Goal: Task Accomplishment & Management: Use online tool/utility

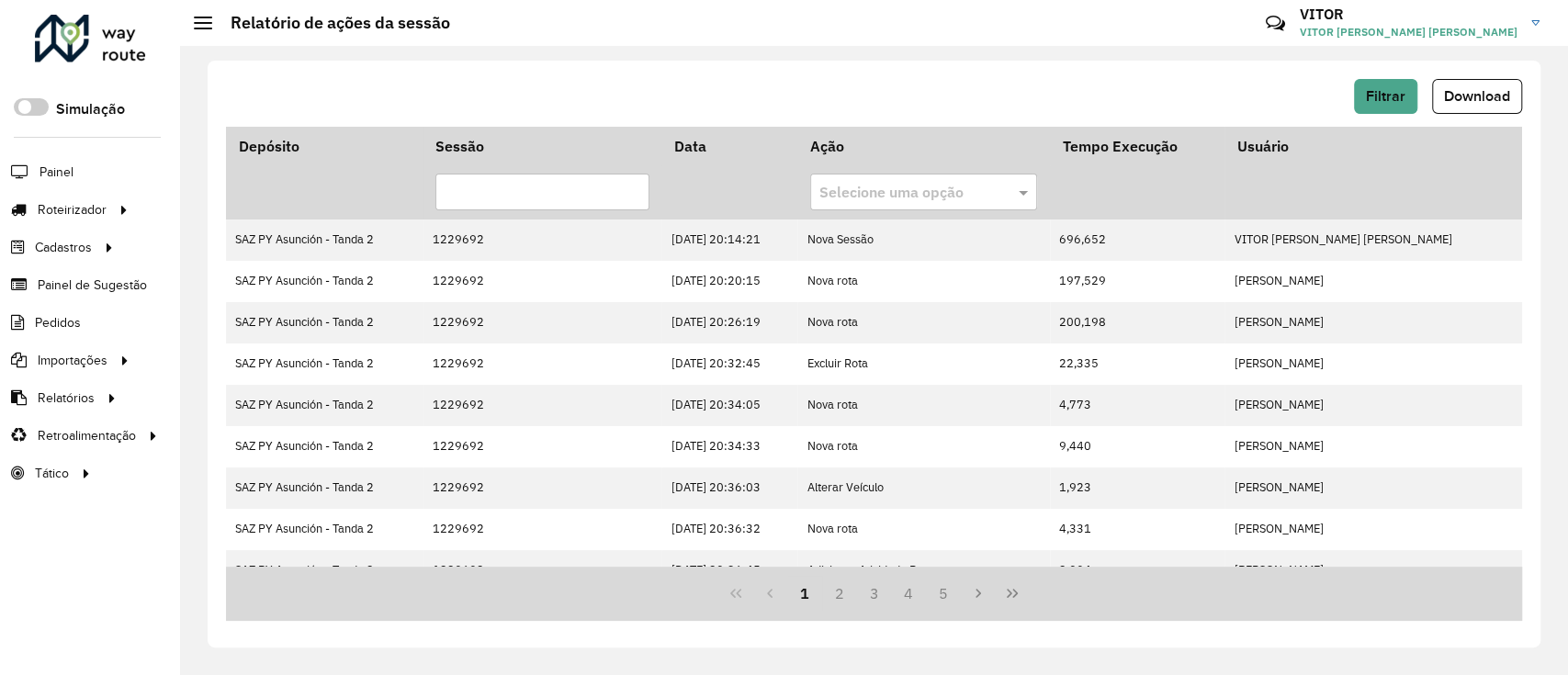
click at [132, 16] on div at bounding box center [91, 38] width 112 height 47
click at [117, 32] on div at bounding box center [91, 38] width 112 height 47
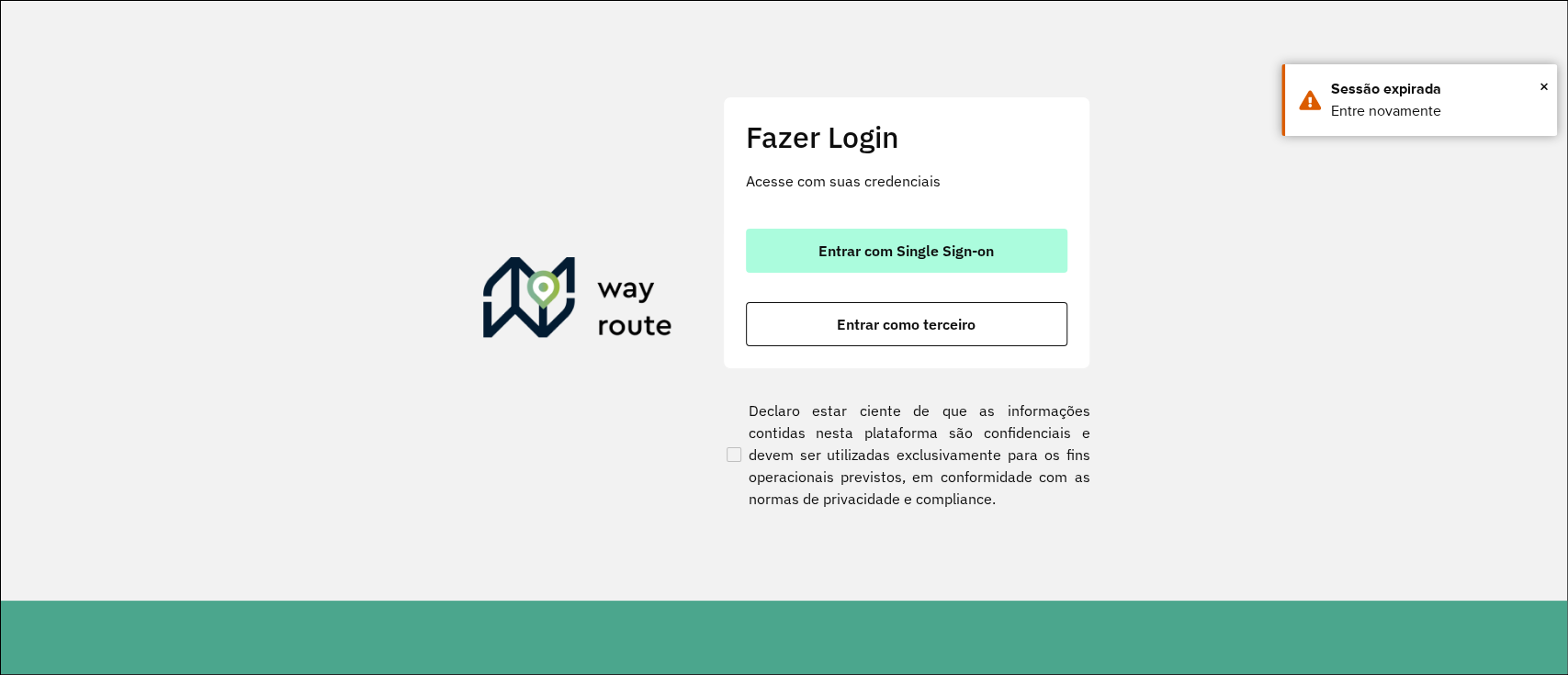
click at [916, 271] on button "Entrar com Single Sign-on" at bounding box center [906, 250] width 322 height 44
click at [932, 244] on span "Entrar com Single Sign-on" at bounding box center [905, 251] width 176 height 15
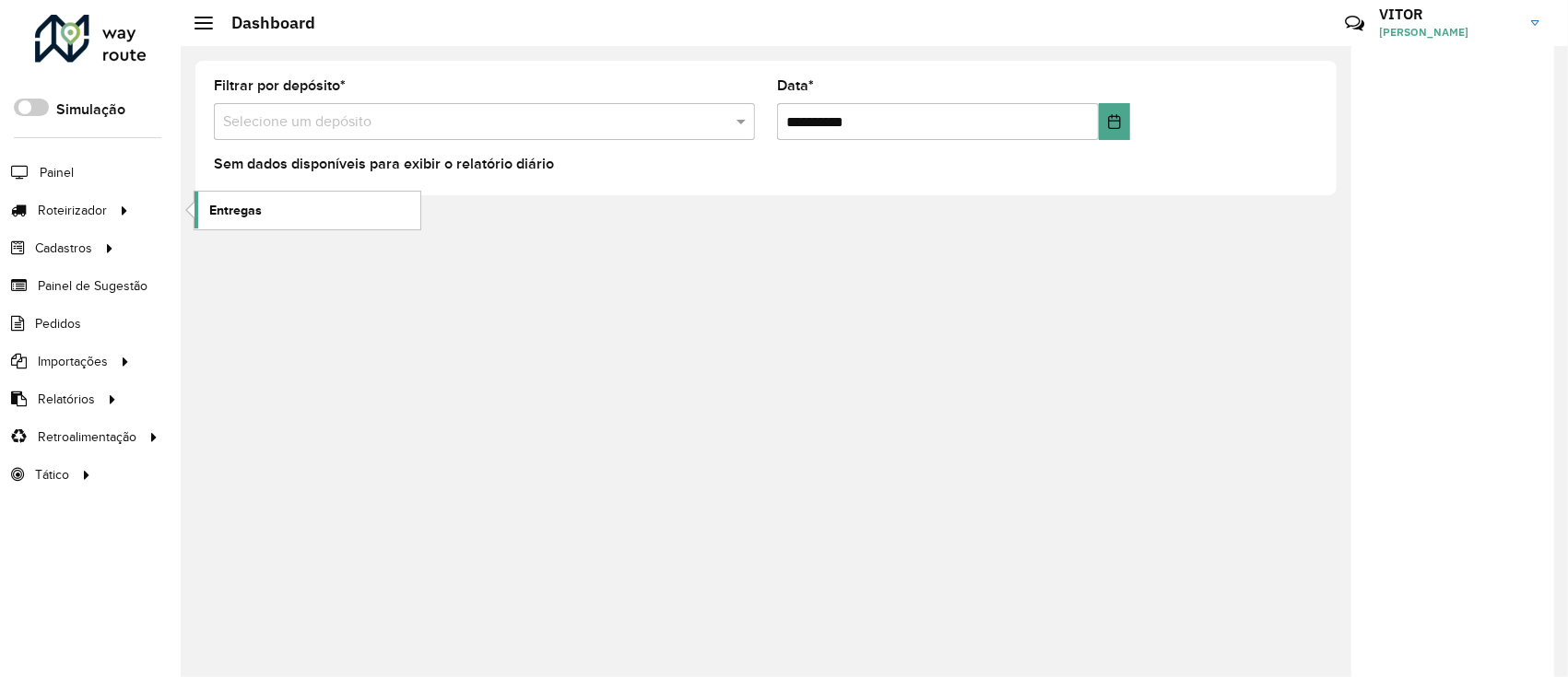
click at [252, 196] on link "Entregas" at bounding box center [307, 211] width 226 height 37
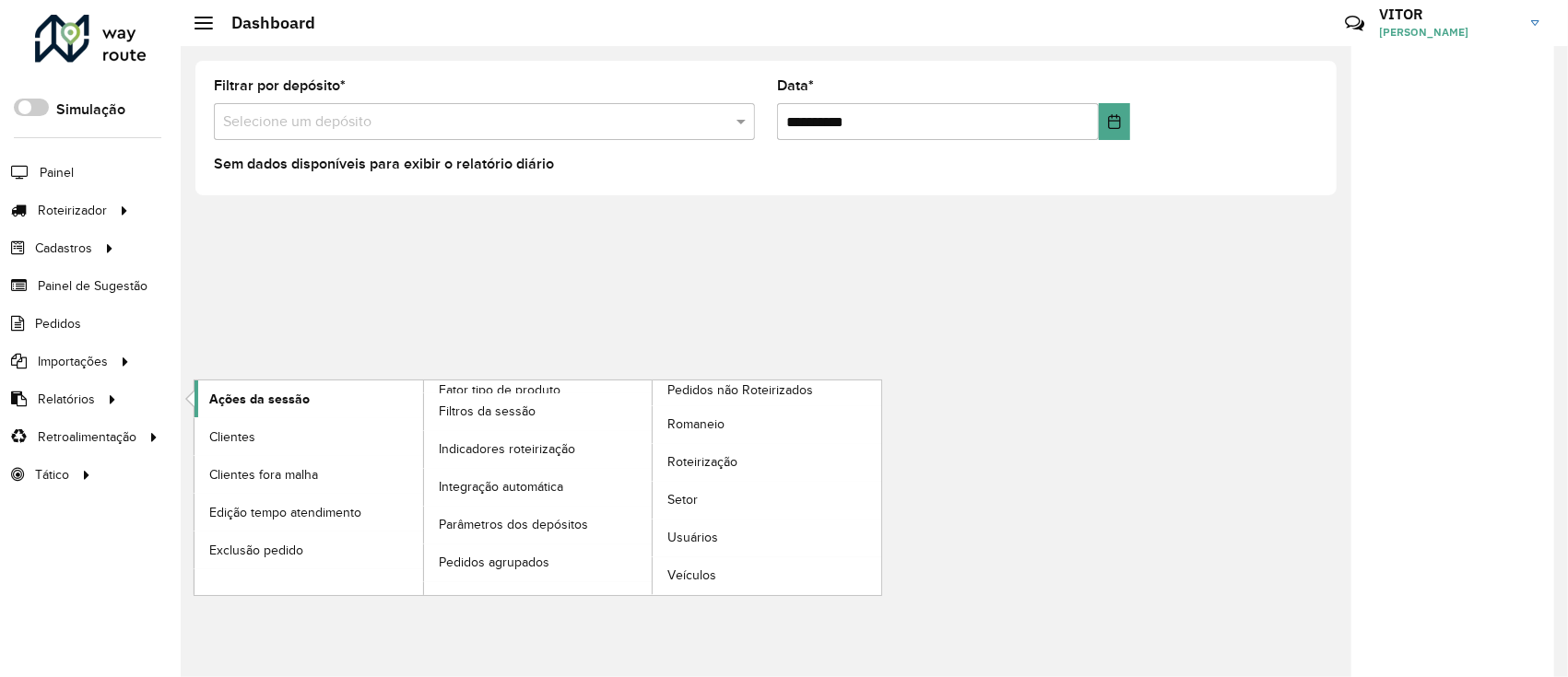
click at [245, 390] on span "Ações da sessão" at bounding box center [259, 399] width 101 height 20
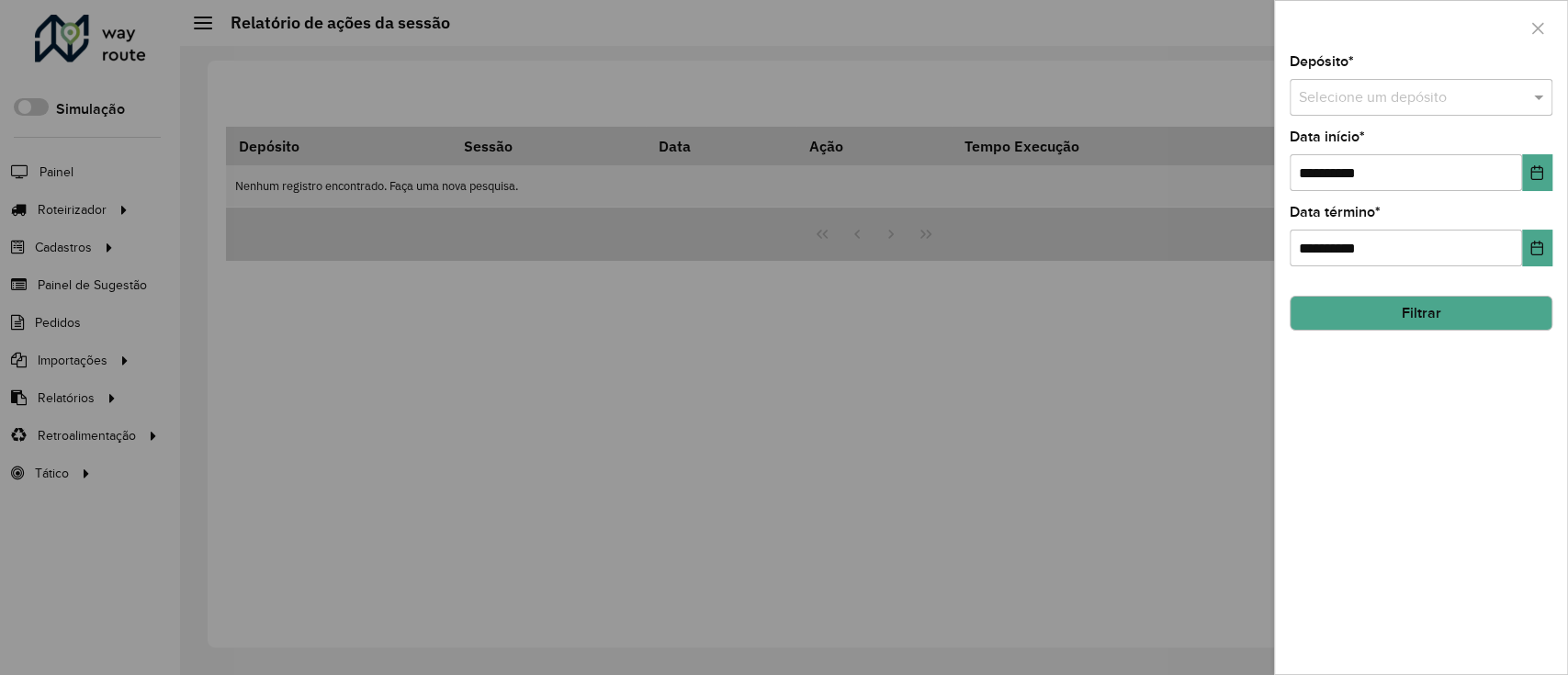
click at [1356, 99] on input "text" at bounding box center [1402, 99] width 207 height 22
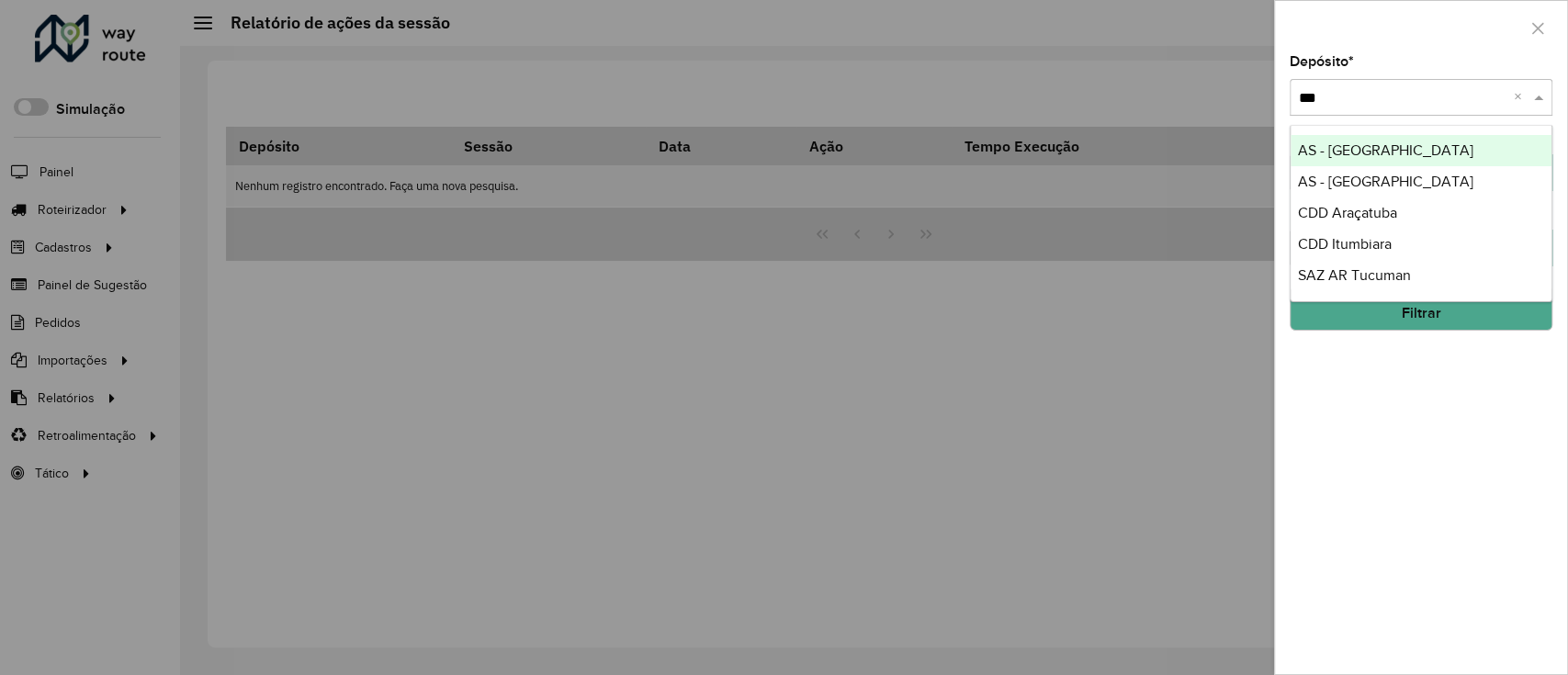
type input "****"
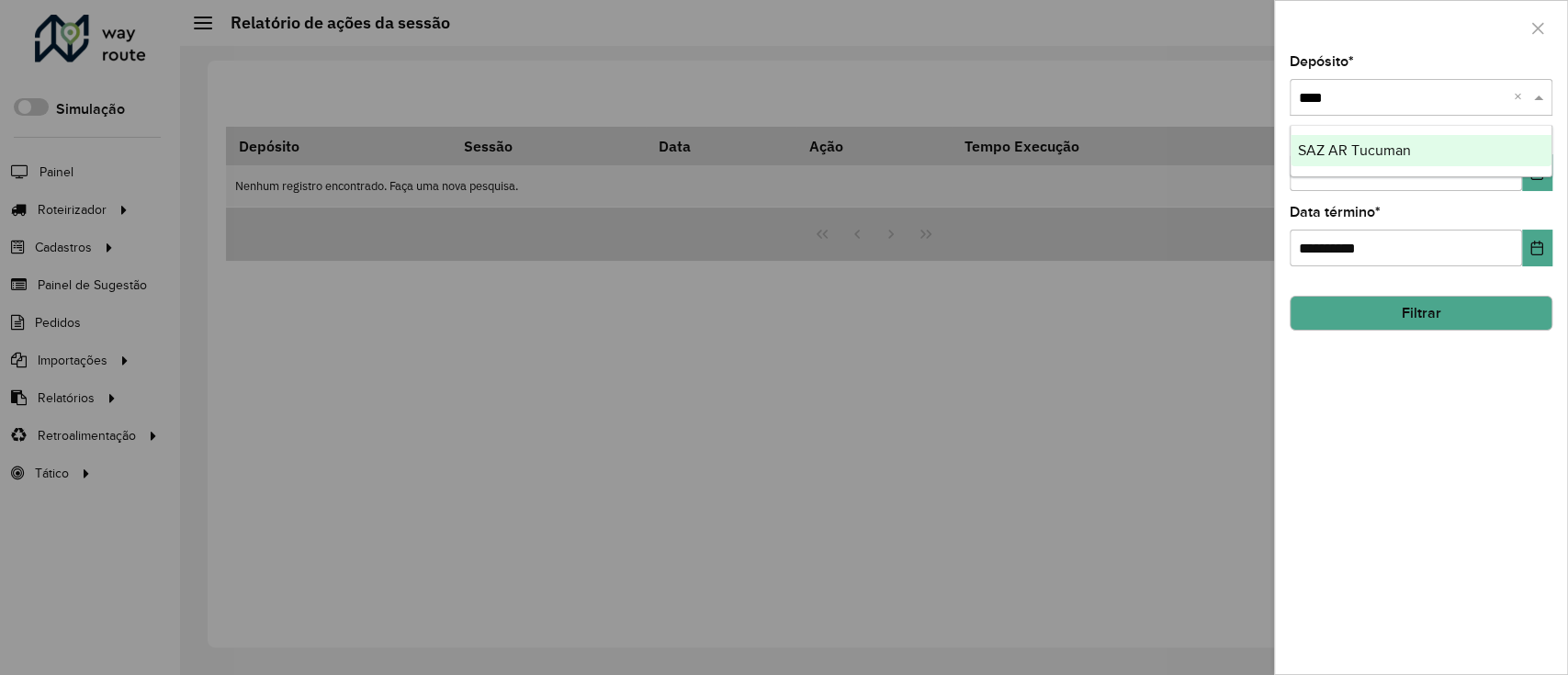
click at [1385, 138] on div "SAZ AR Tucuman" at bounding box center [1420, 151] width 261 height 32
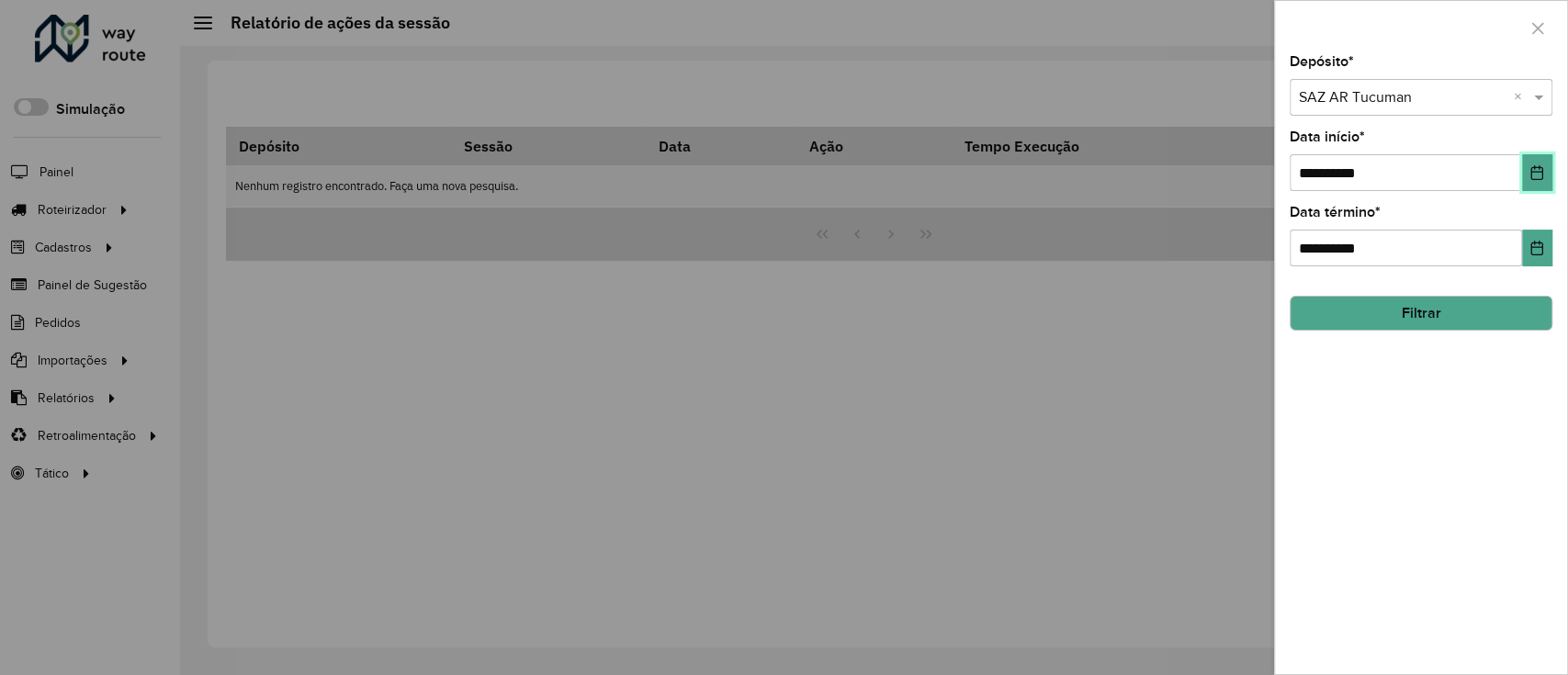
click at [1530, 168] on icon "Choose Date" at bounding box center [1536, 173] width 15 height 15
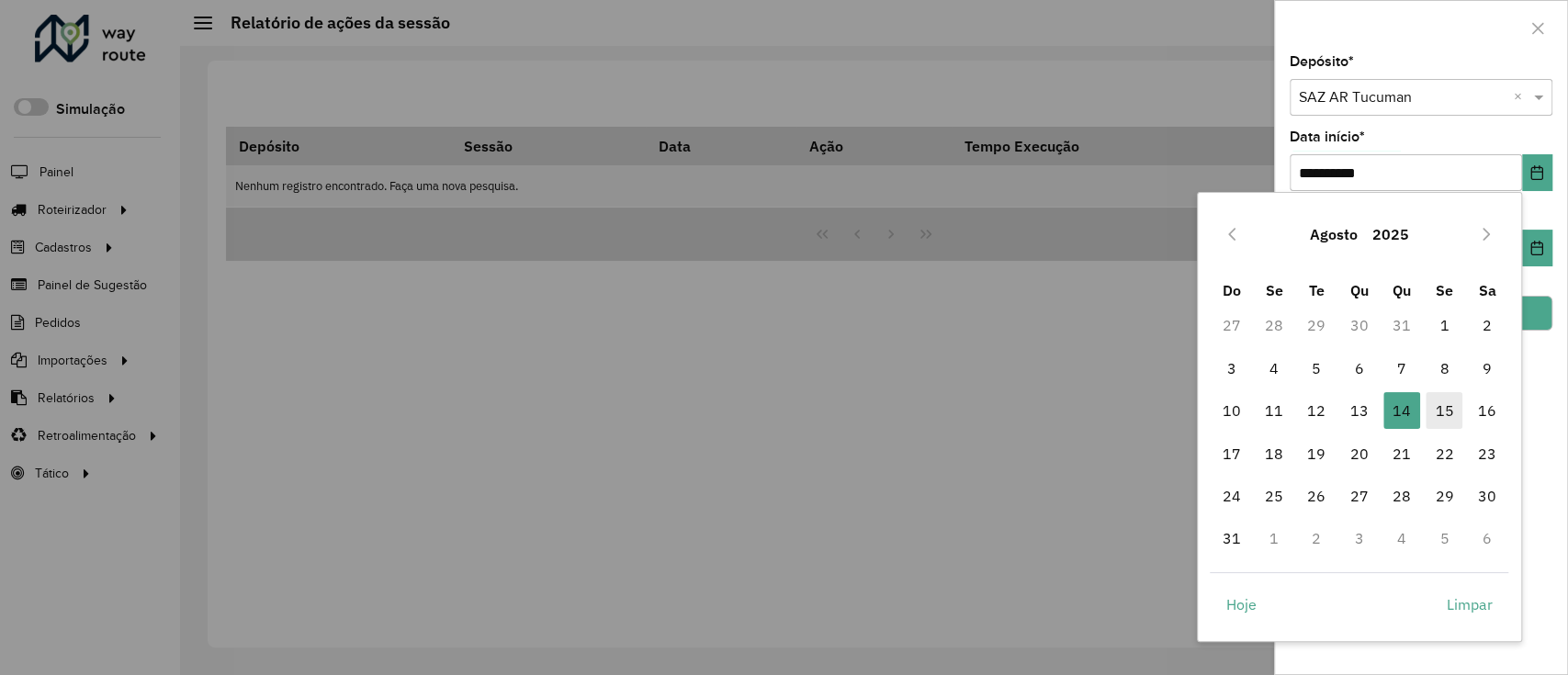
click at [1445, 410] on span "15" at bounding box center [1443, 411] width 37 height 37
type input "**********"
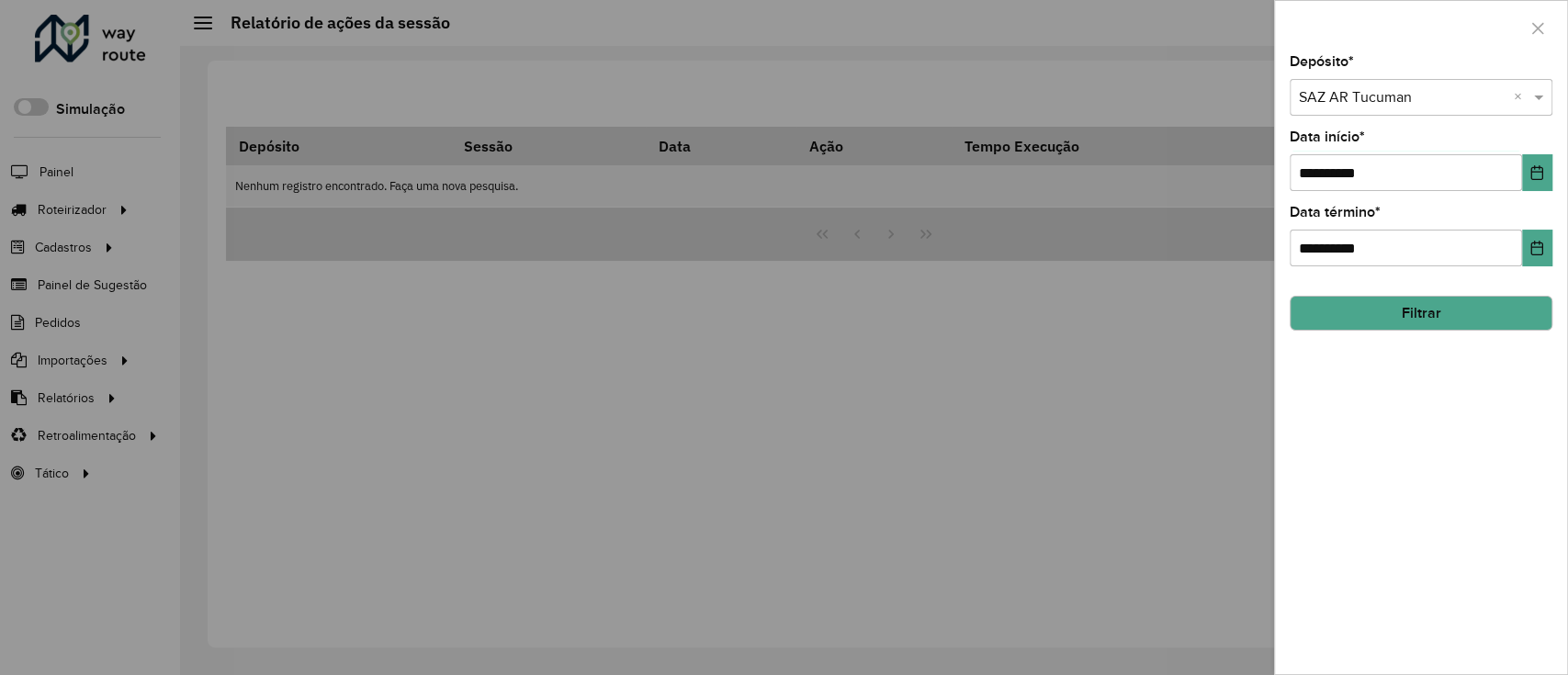
click at [1464, 327] on button "Filtrar" at bounding box center [1420, 313] width 263 height 35
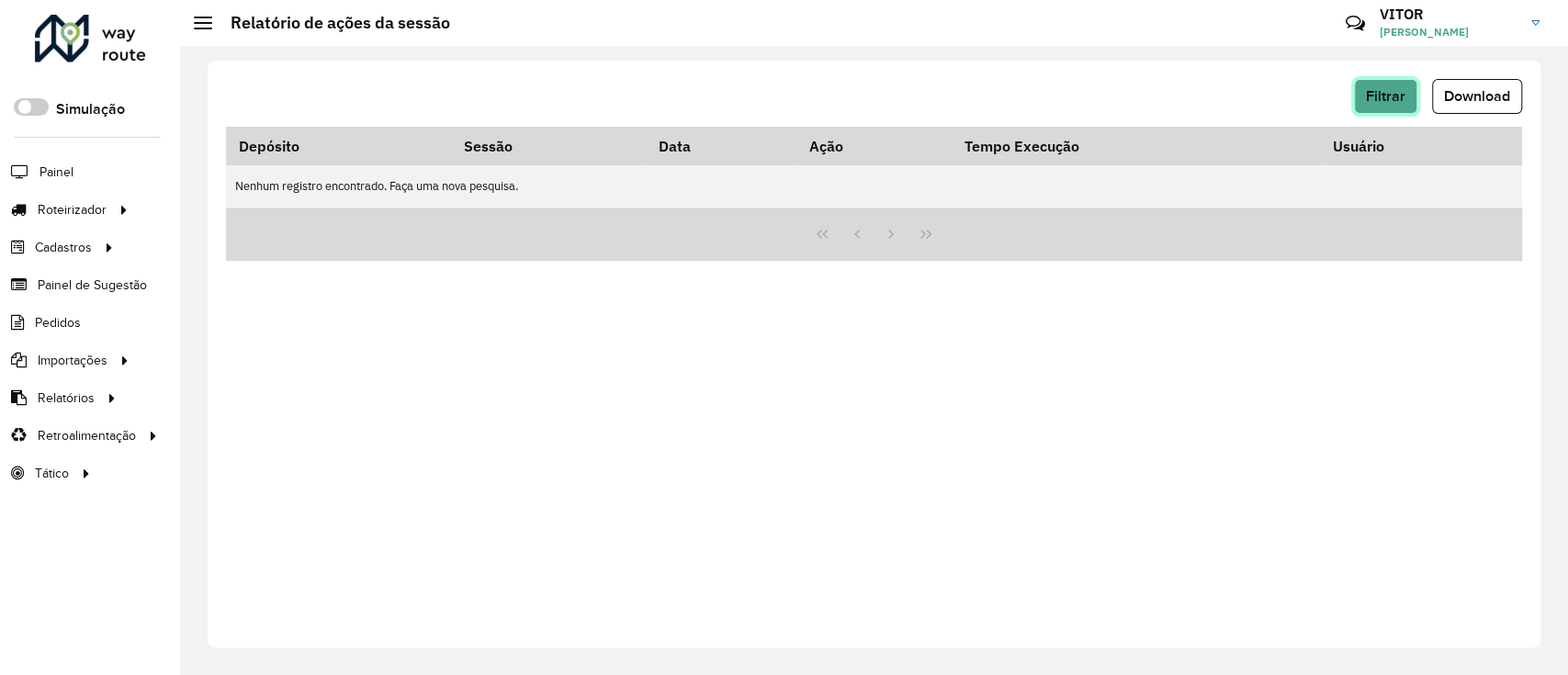
click at [1360, 82] on button "Filtrar" at bounding box center [1385, 97] width 63 height 35
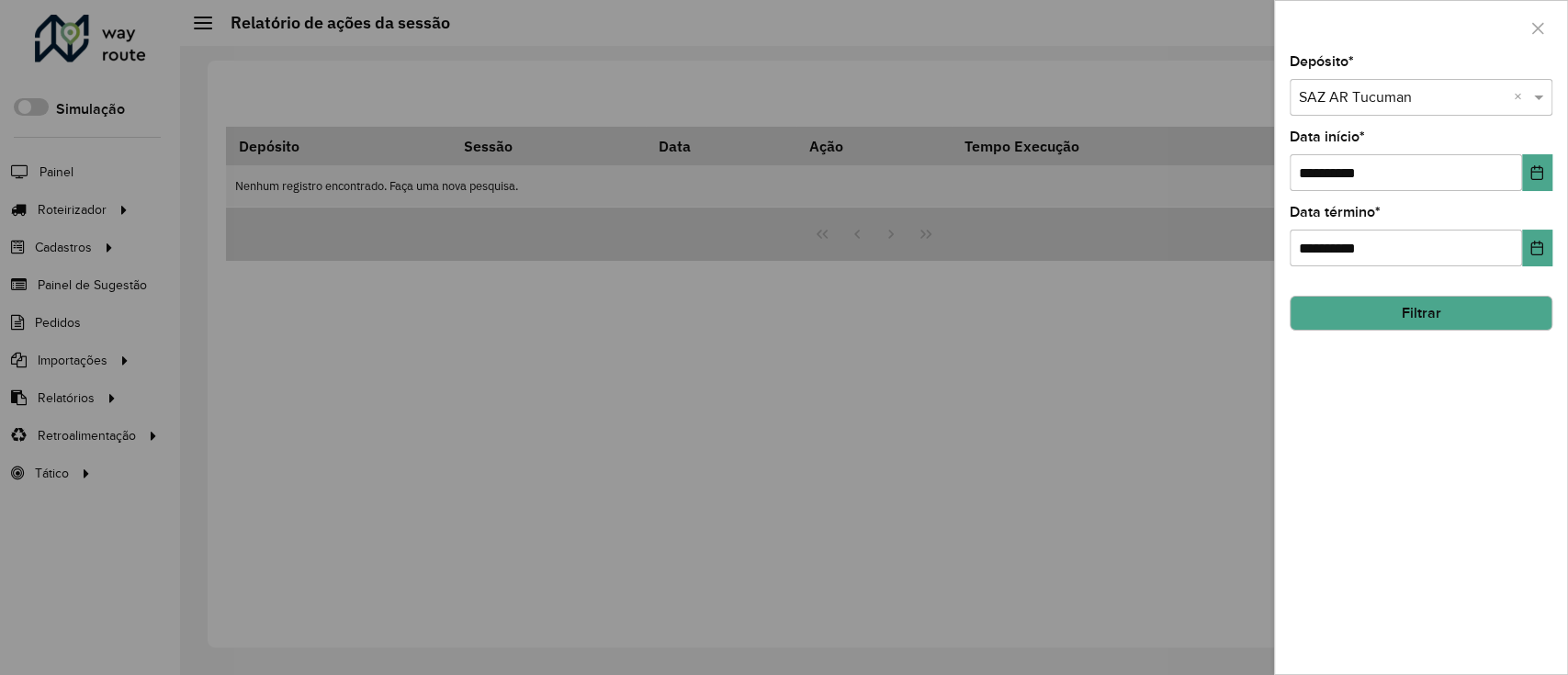
click at [103, 214] on div at bounding box center [784, 338] width 1568 height 675
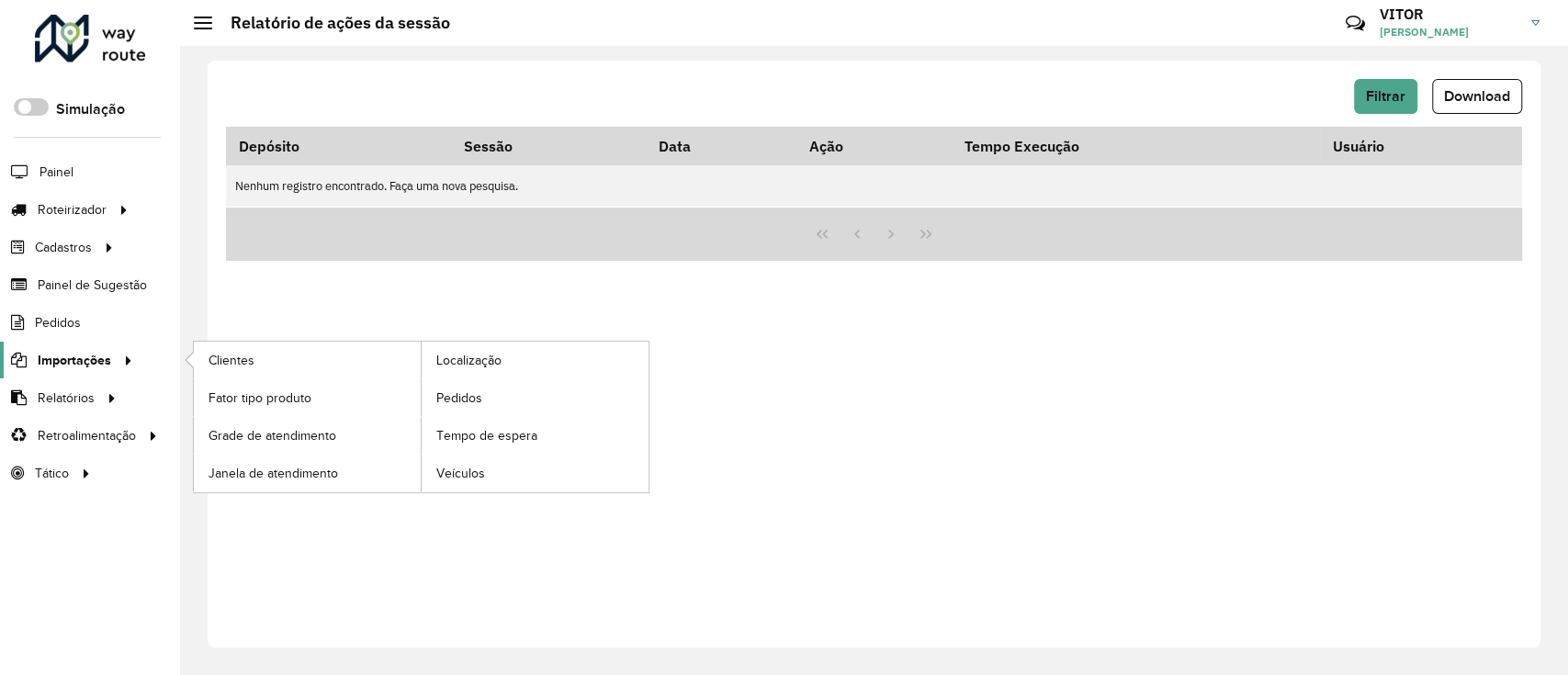
click at [94, 371] on link "Importações" at bounding box center [69, 361] width 138 height 37
click at [449, 393] on span "Pedidos" at bounding box center [459, 398] width 47 height 20
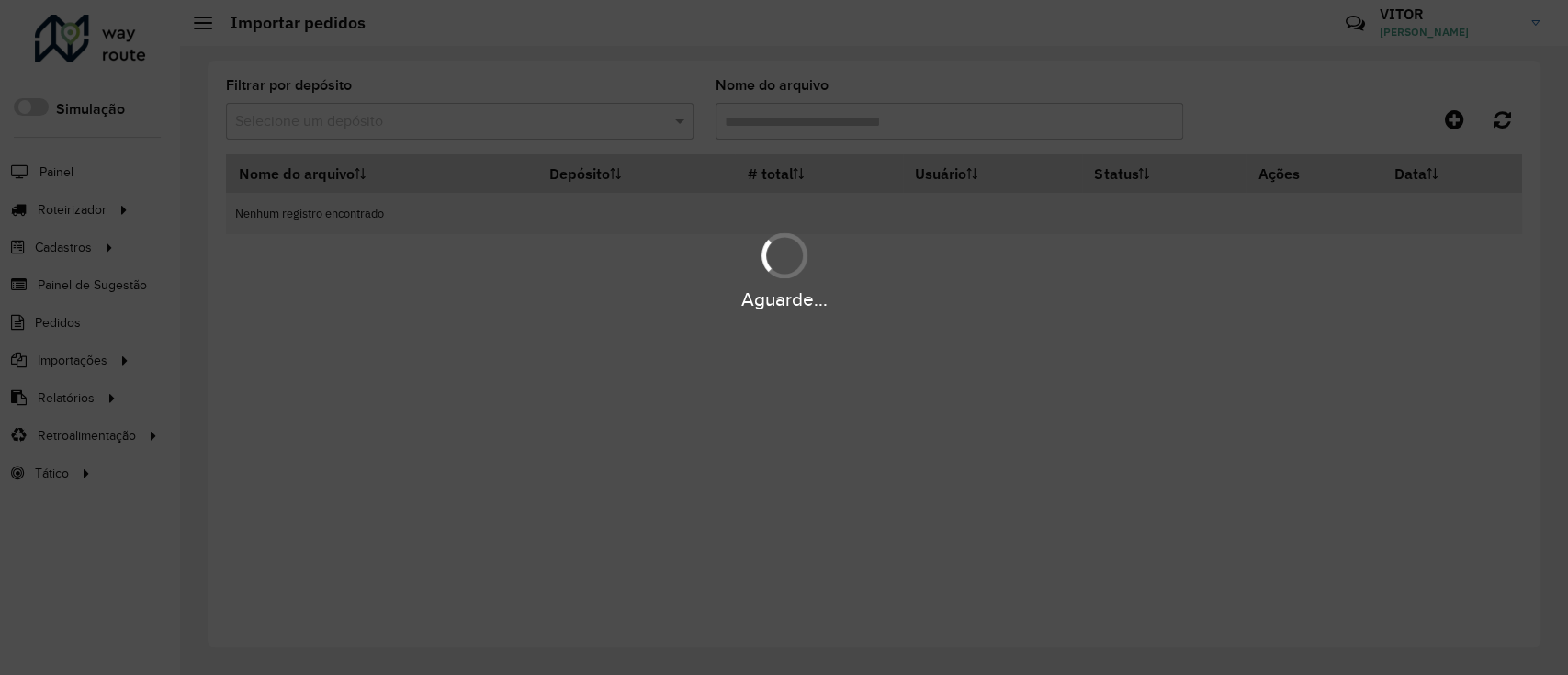
click at [523, 120] on div "Aguarde..." at bounding box center [784, 338] width 1568 height 675
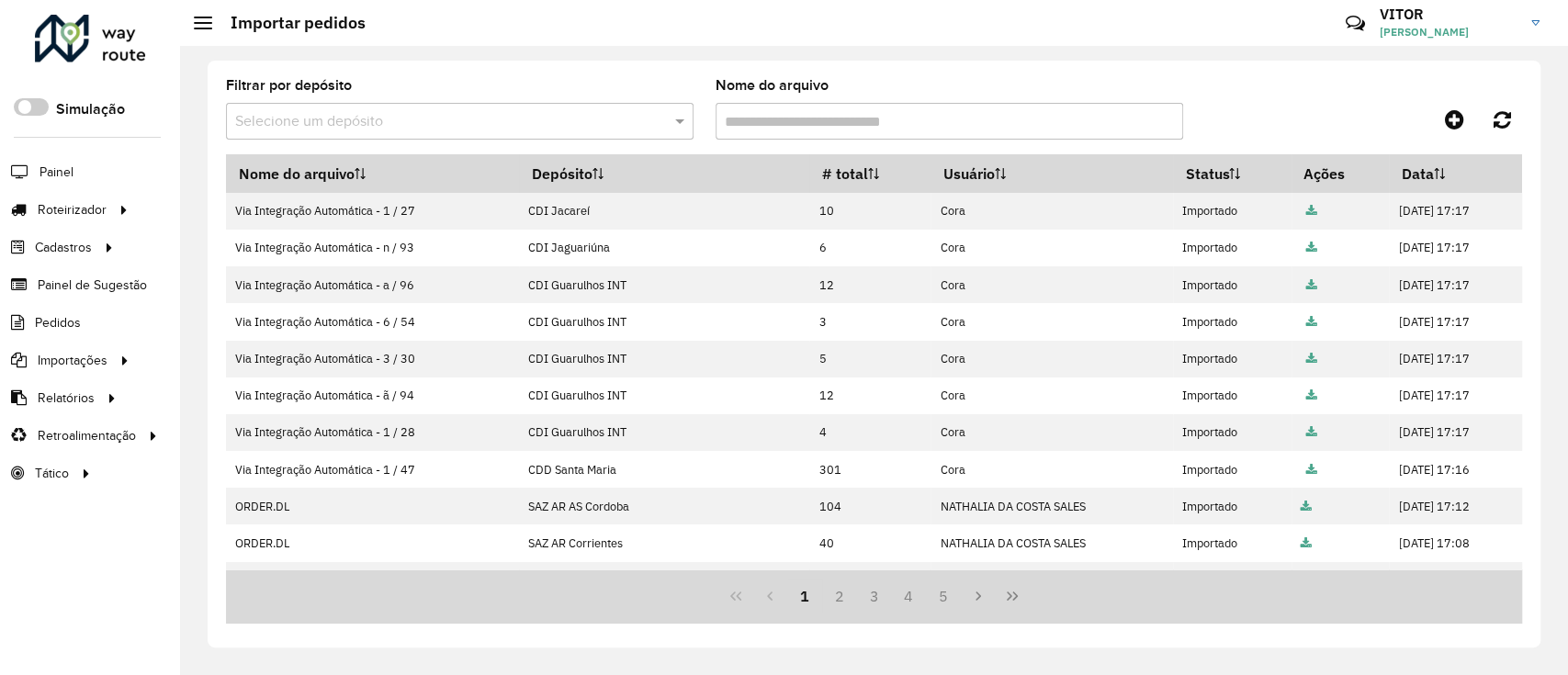
click at [486, 114] on input "text" at bounding box center [441, 123] width 413 height 22
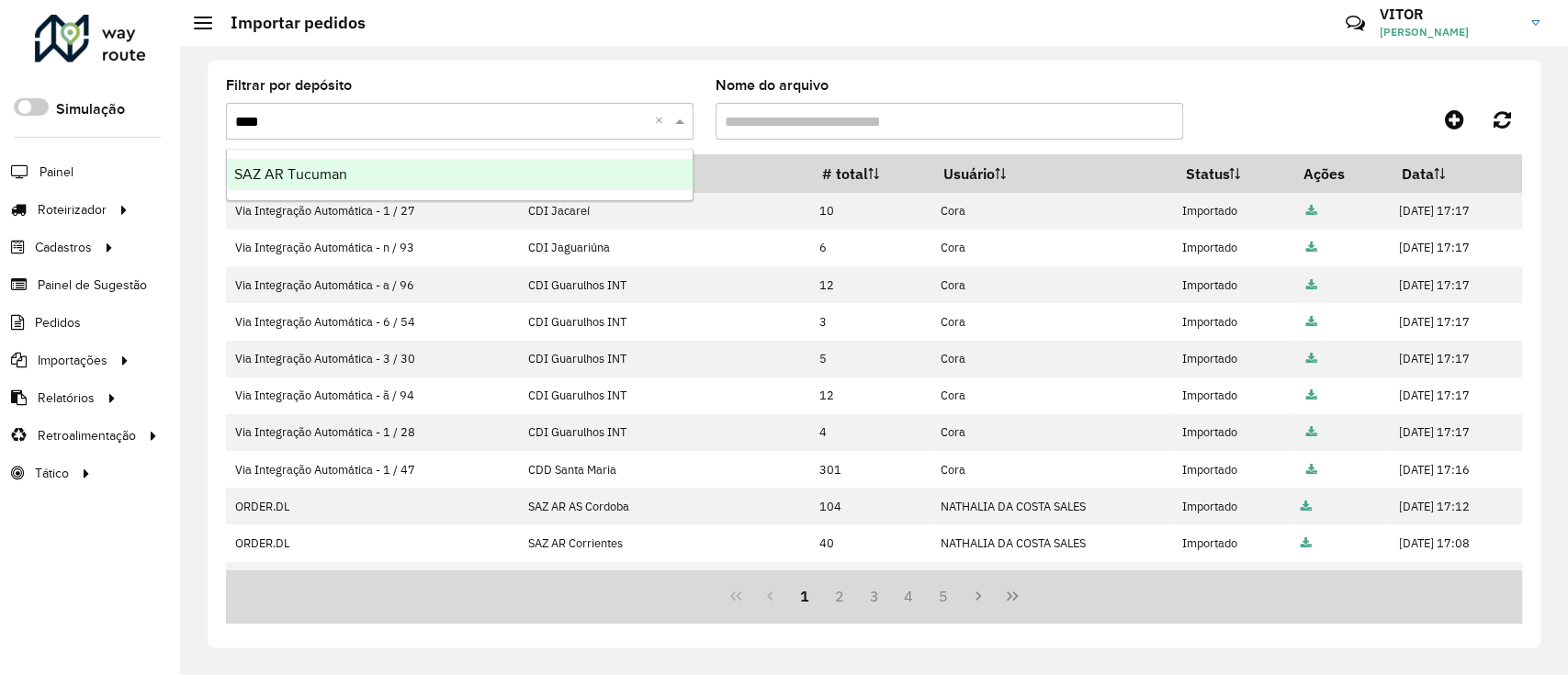
type input "*****"
click at [505, 163] on div "SAZ AR Tucuman" at bounding box center [459, 175] width 466 height 32
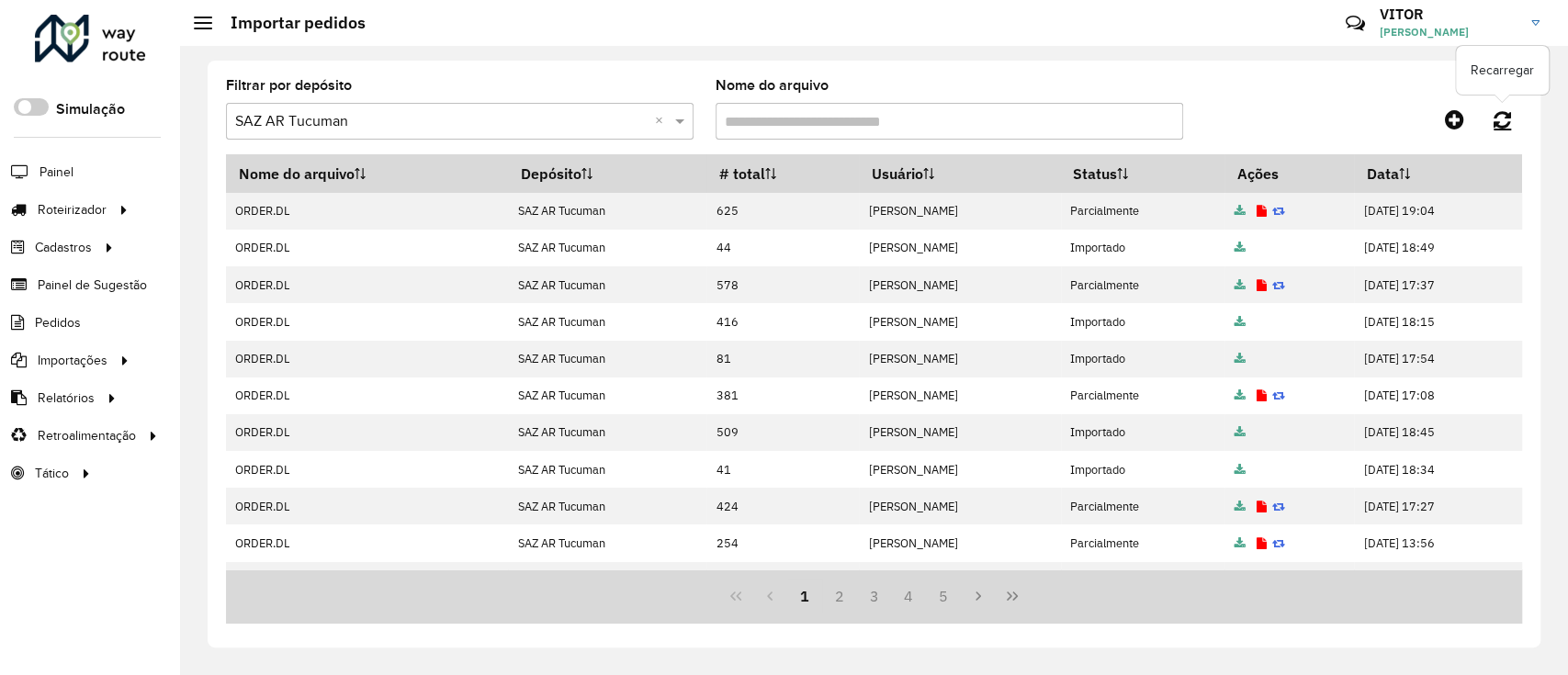
click at [1492, 127] on link at bounding box center [1502, 120] width 39 height 33
click at [1508, 122] on icon at bounding box center [1502, 120] width 18 height 20
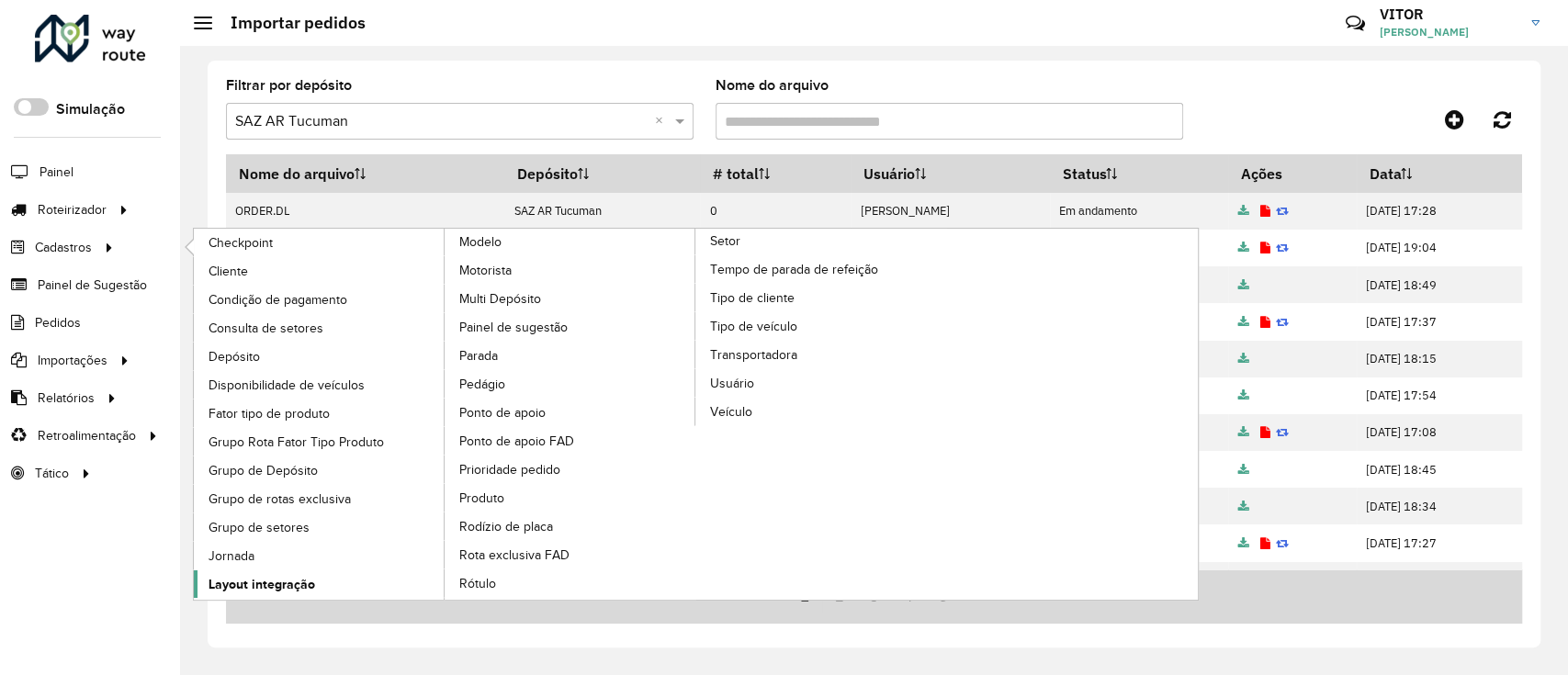
click at [272, 587] on span "Layout integração" at bounding box center [261, 585] width 107 height 20
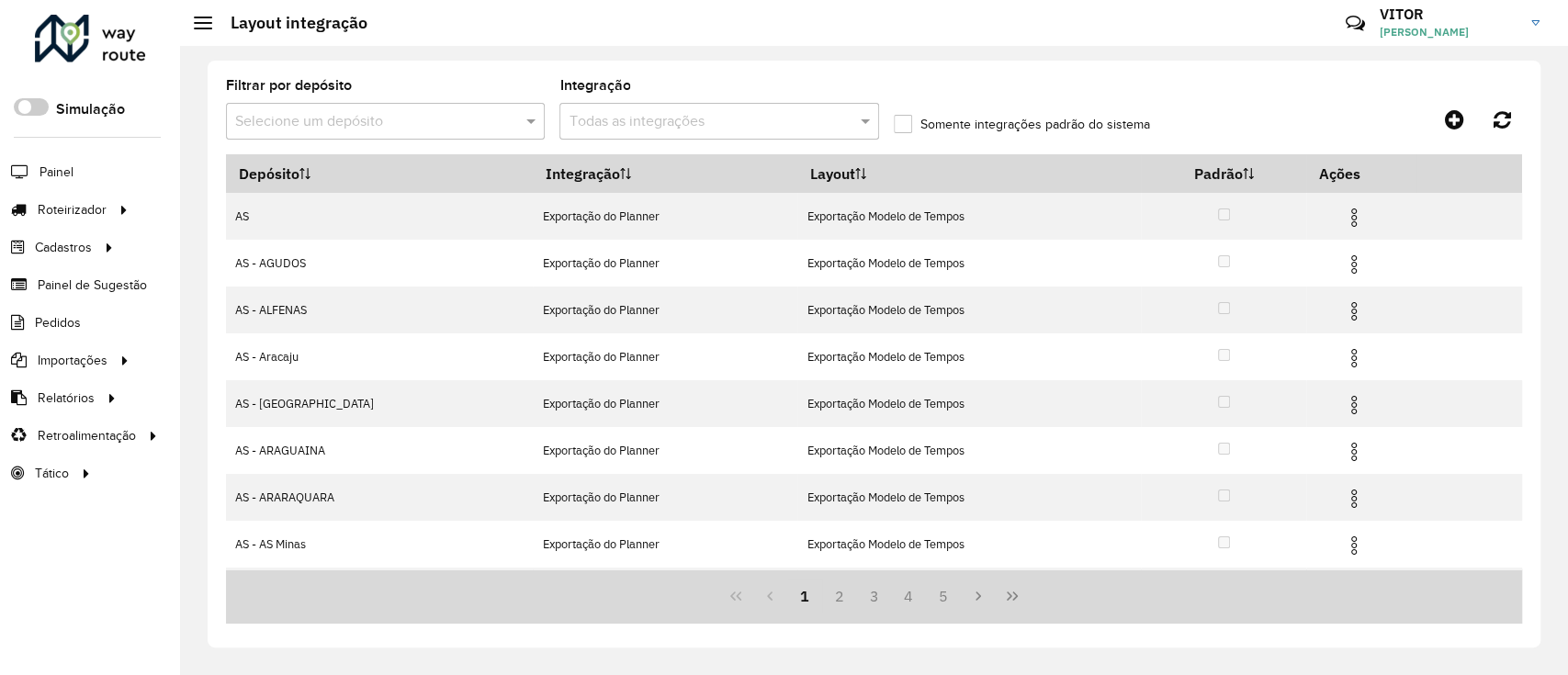
click at [463, 126] on input "text" at bounding box center [367, 123] width 264 height 22
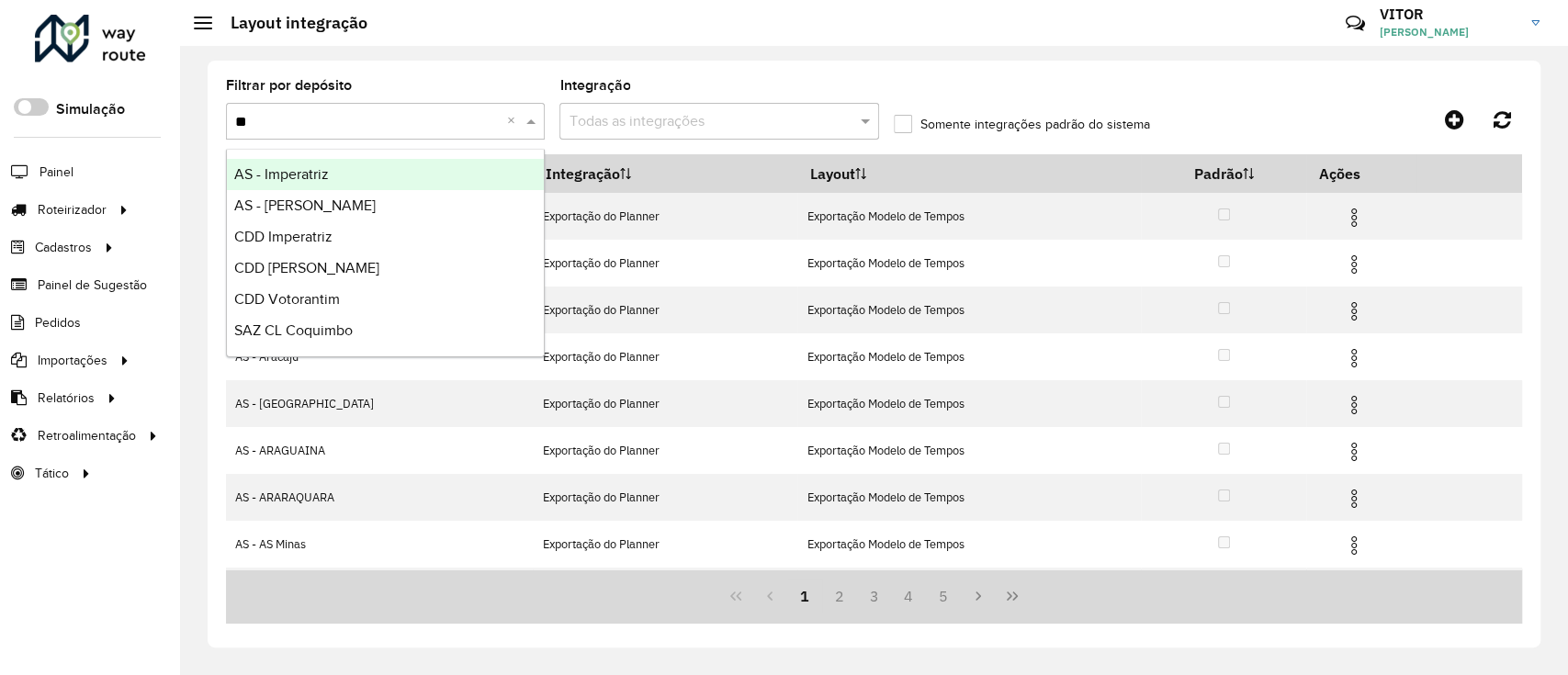
type input "*"
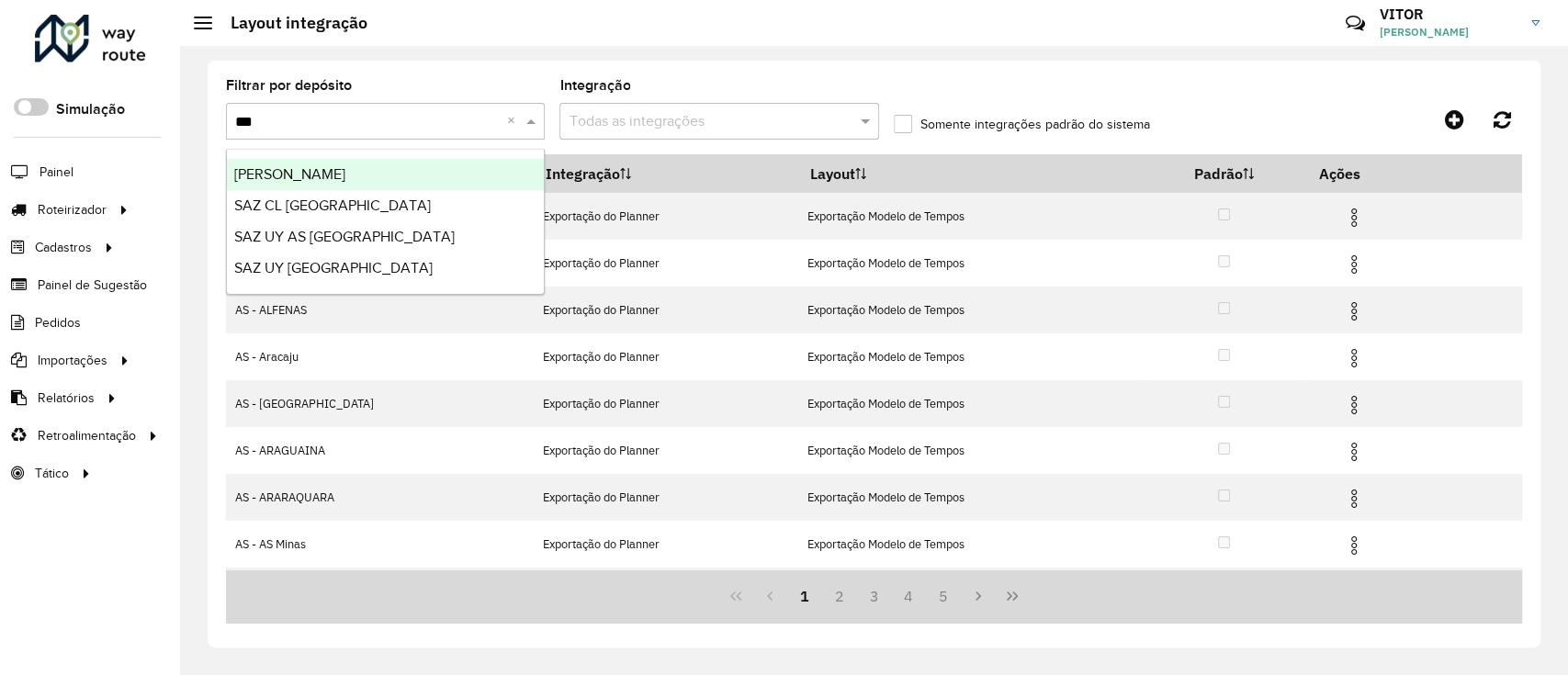
type input "****"
click at [439, 159] on div "SAZ BO Montero" at bounding box center [385, 175] width 317 height 32
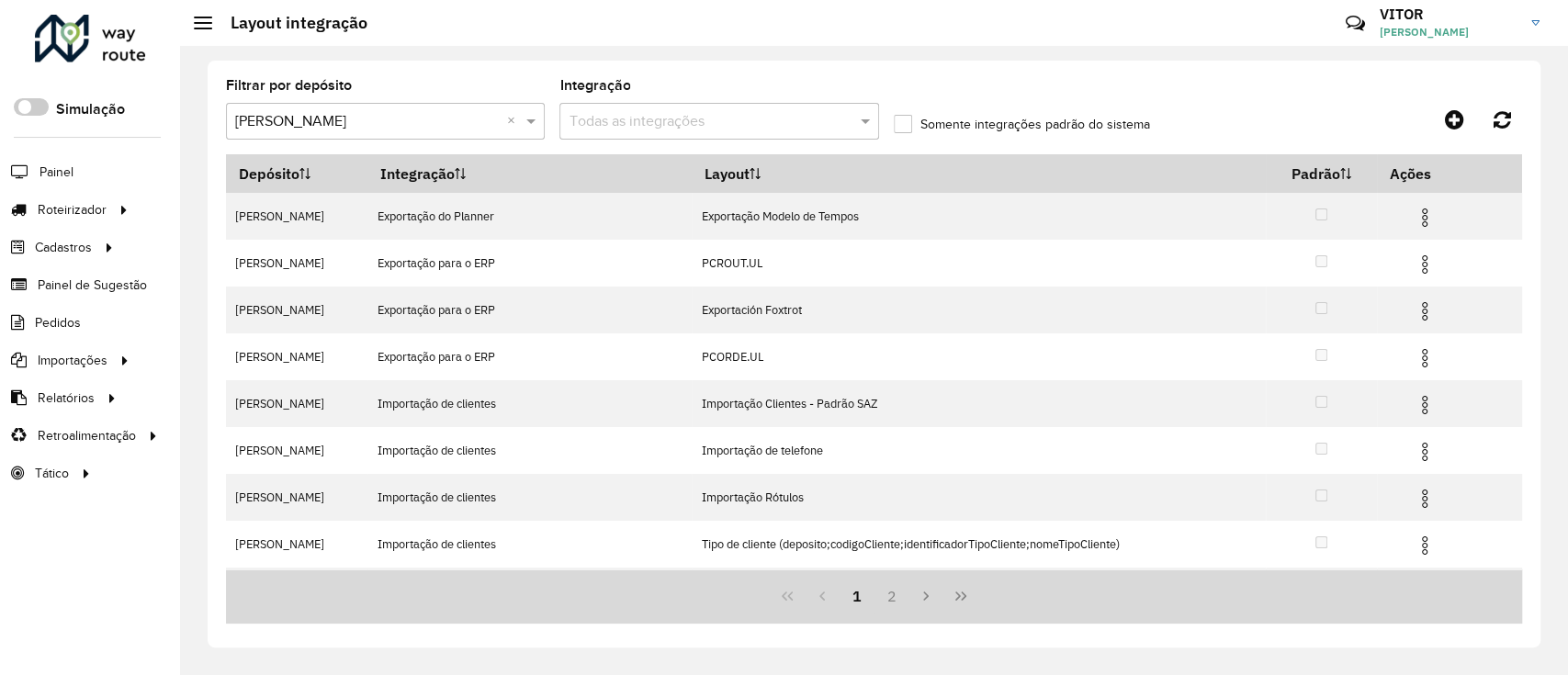
click at [721, 121] on input "text" at bounding box center [701, 123] width 264 height 22
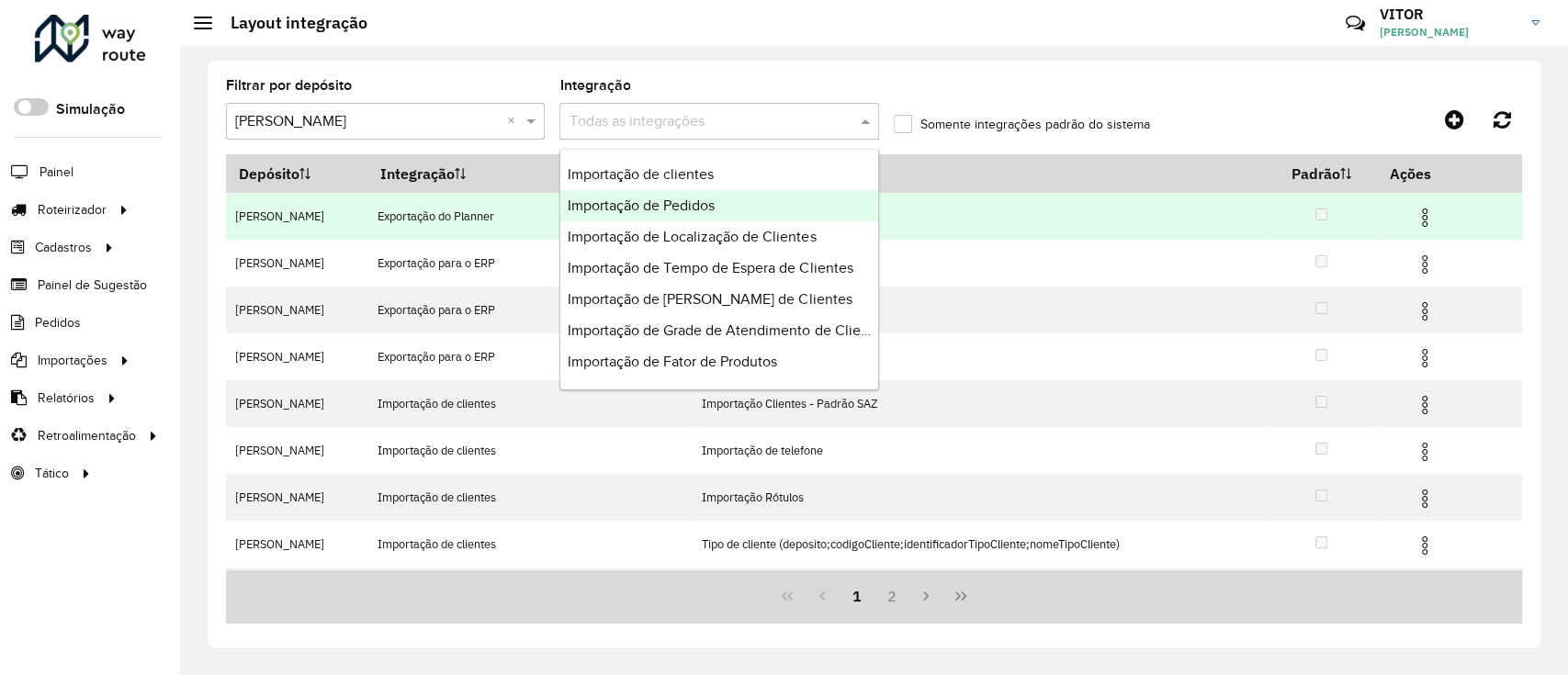
click at [695, 202] on span "Importação de Pedidos" at bounding box center [641, 205] width 147 height 16
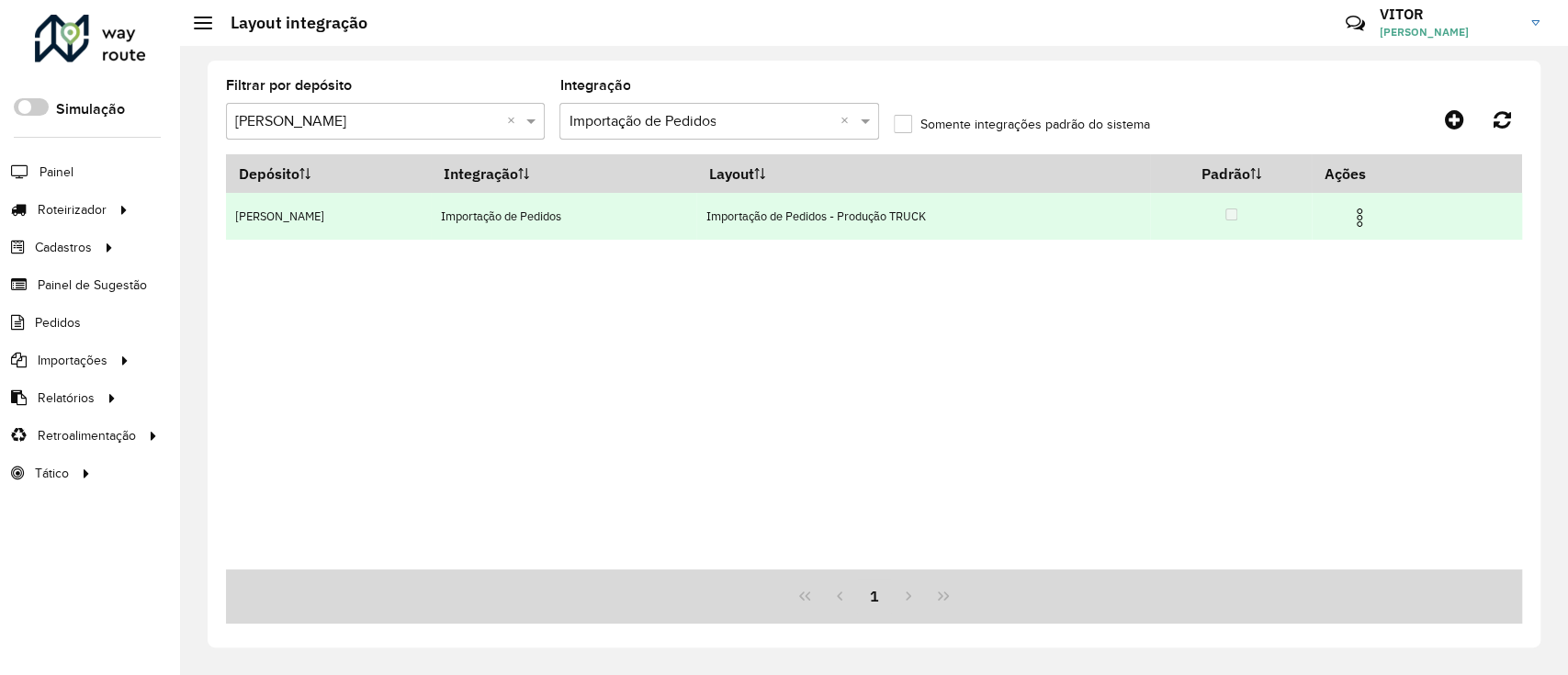
click at [1351, 223] on img at bounding box center [1359, 218] width 22 height 22
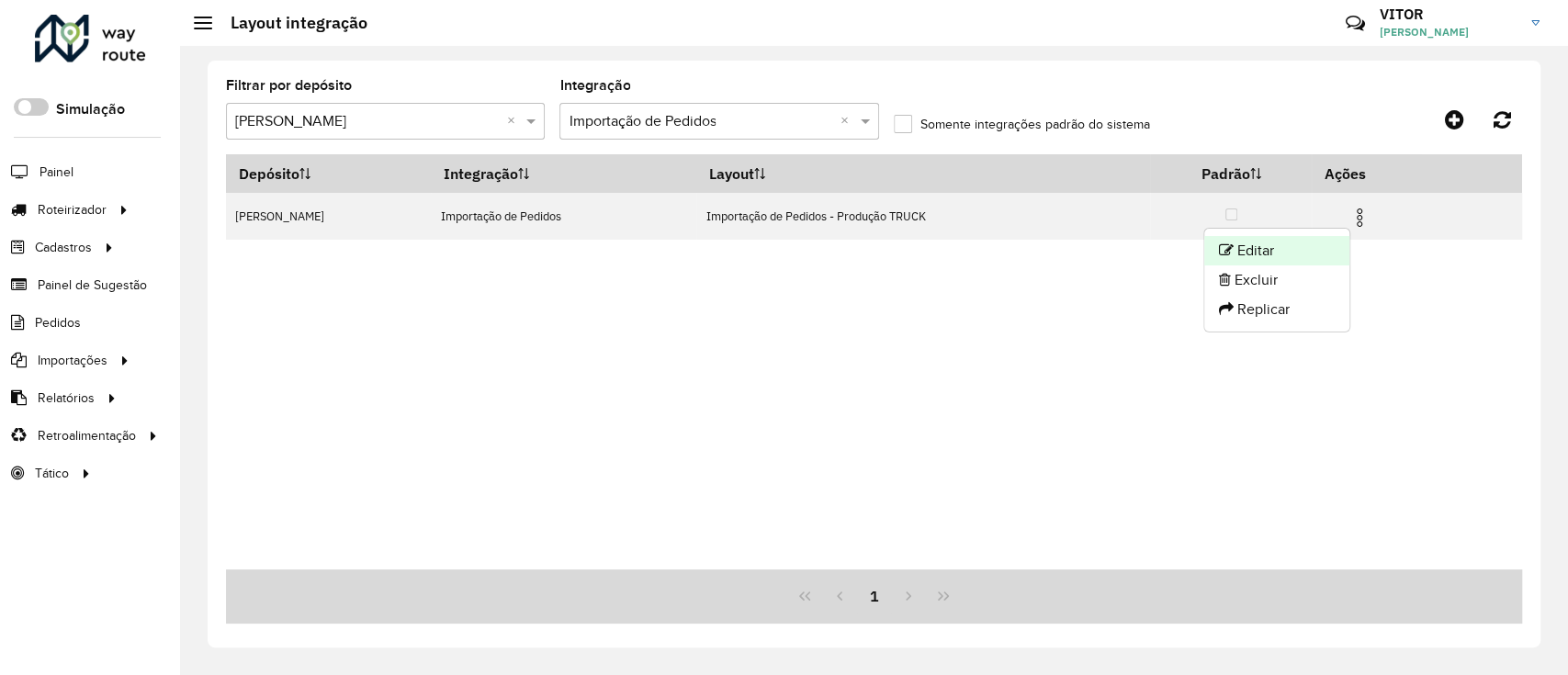
click at [1285, 260] on li "Editar" at bounding box center [1276, 251] width 145 height 30
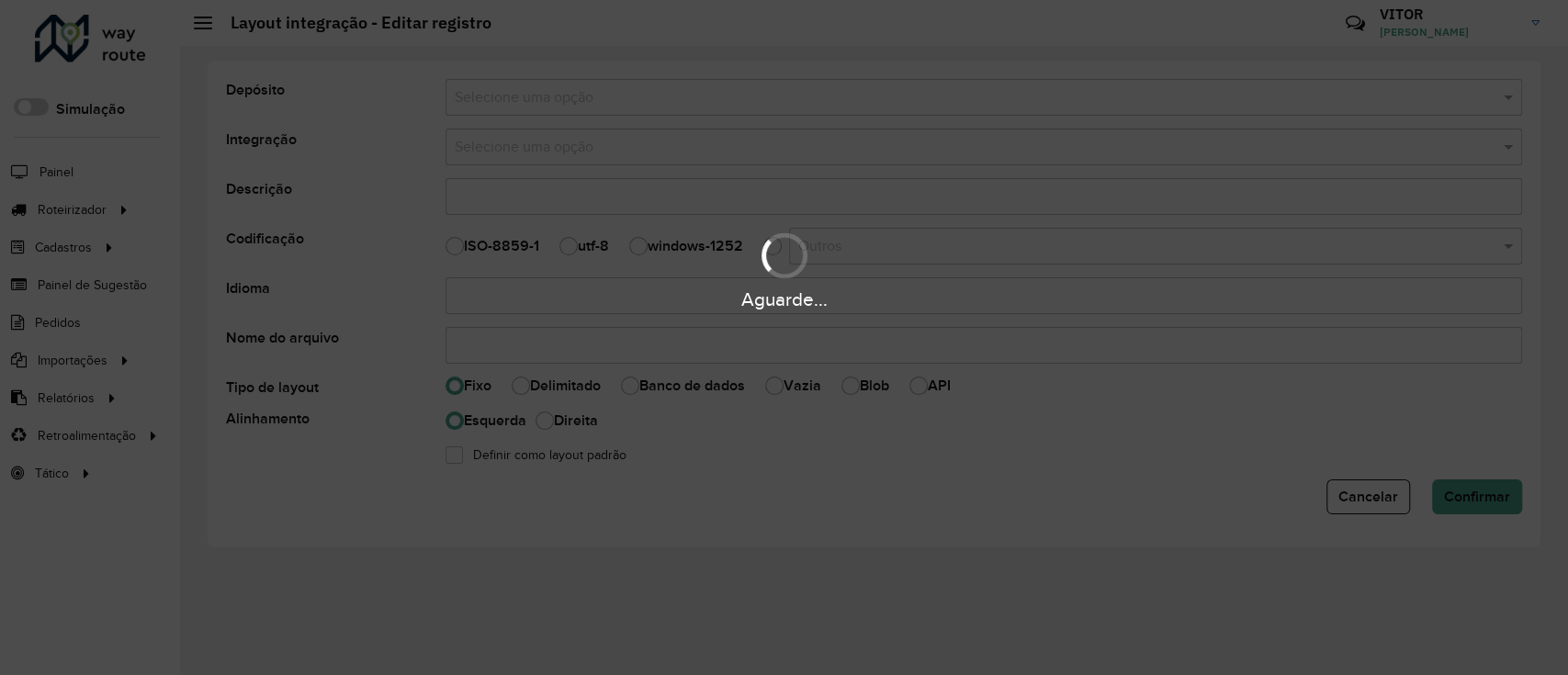
type input "**********"
select select
